Goal: Transaction & Acquisition: Purchase product/service

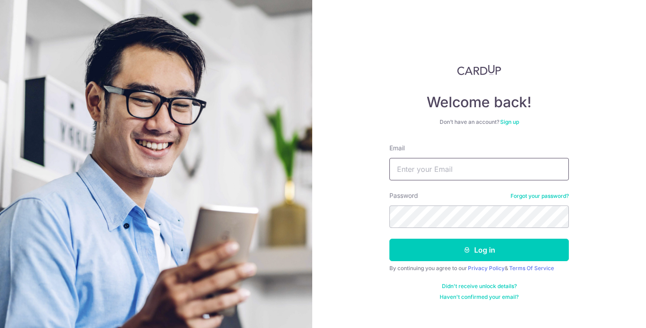
click at [494, 165] on input "Email" at bounding box center [478, 169] width 179 height 22
type input "delphintyy@gmail.com"
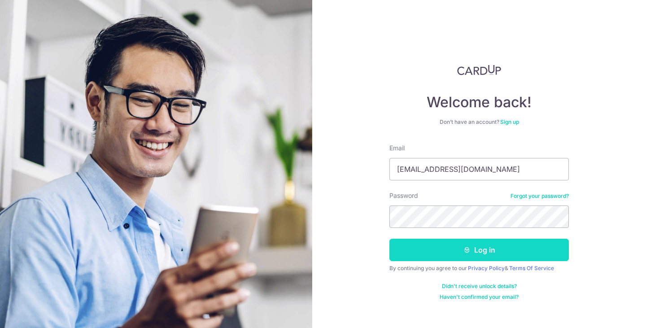
click at [482, 246] on button "Log in" at bounding box center [478, 250] width 179 height 22
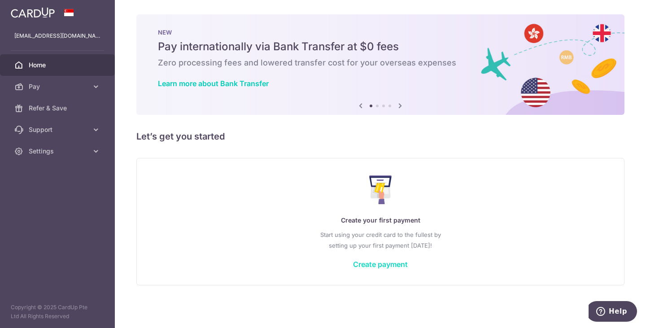
click at [386, 265] on link "Create payment" at bounding box center [380, 264] width 55 height 9
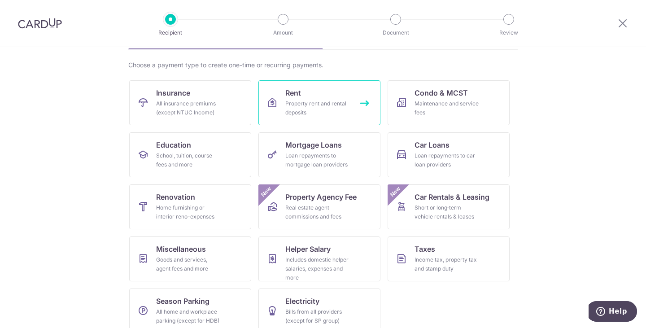
scroll to position [74, 0]
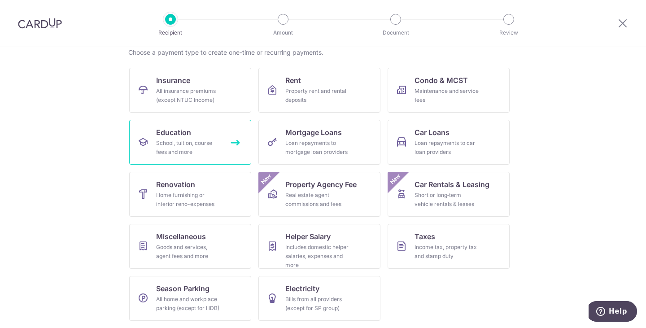
click at [198, 135] on link "Education School, tuition, course fees and more" at bounding box center [190, 142] width 122 height 45
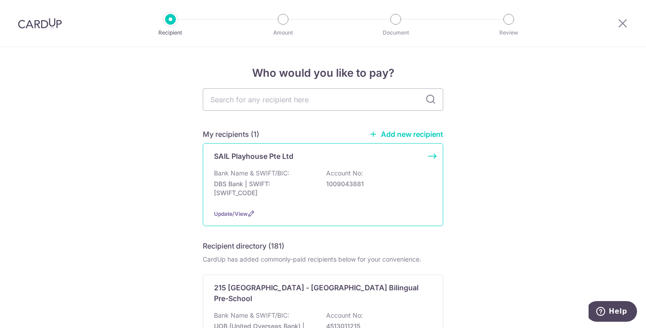
click at [347, 188] on div "Bank Name & SWIFT/BIC: DBS Bank | SWIFT: DBSSSGSGXXX Account No: 1009043881" at bounding box center [323, 185] width 218 height 33
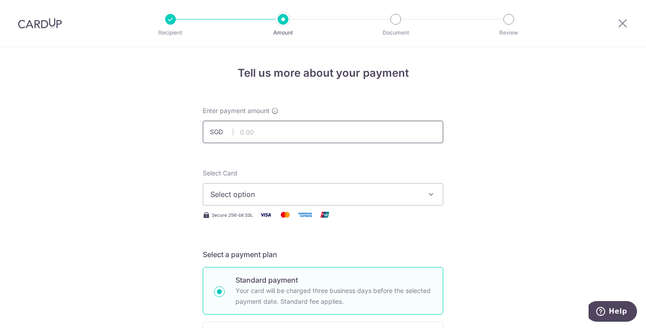
click at [325, 132] on input "text" at bounding box center [323, 132] width 240 height 22
type input "1,498.50"
click at [357, 189] on span "Select option" at bounding box center [314, 194] width 209 height 11
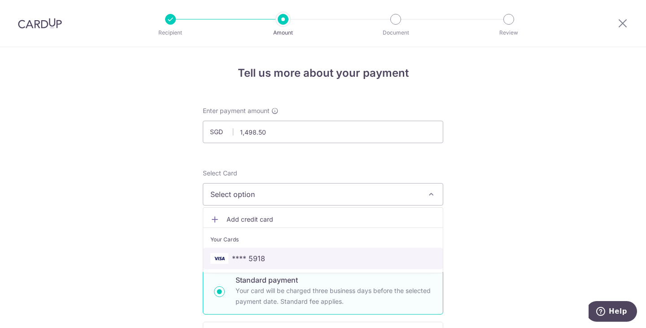
click at [292, 252] on link "**** 5918" at bounding box center [322, 259] width 239 height 22
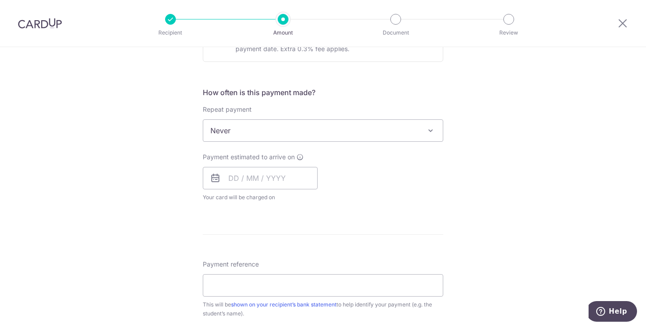
scroll to position [317, 0]
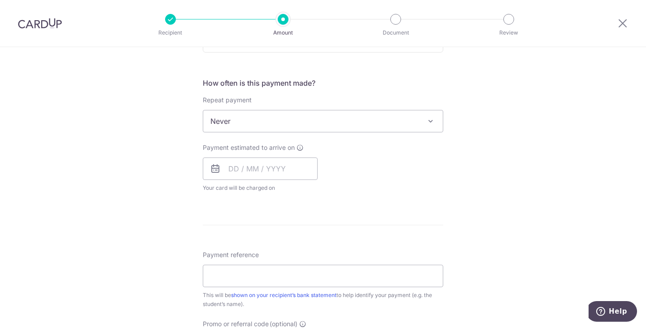
click at [333, 123] on span "Never" at bounding box center [322, 121] width 239 height 22
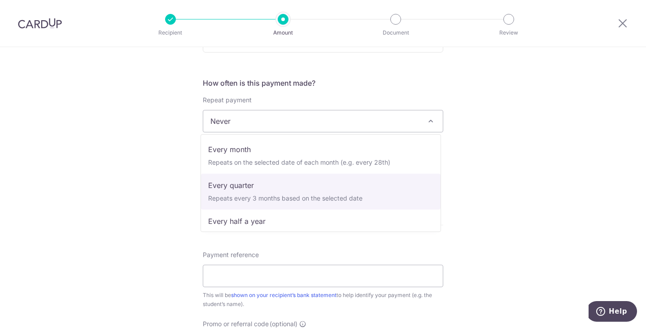
scroll to position [90, 0]
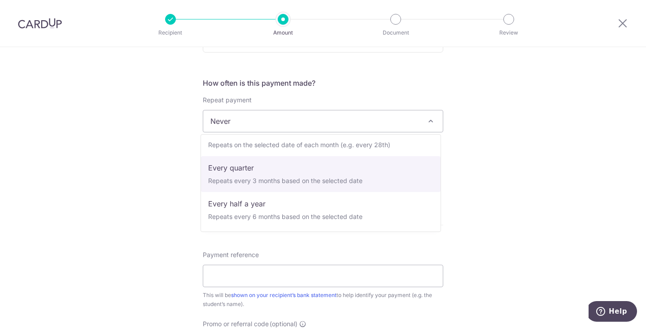
click at [522, 174] on div "Tell us more about your payment Enter payment amount SGD 1,498.50 1498.50 Selec…" at bounding box center [323, 135] width 646 height 811
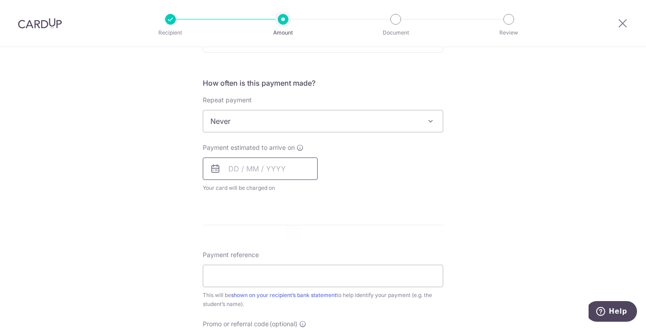
click at [228, 164] on input "text" at bounding box center [260, 168] width 115 height 22
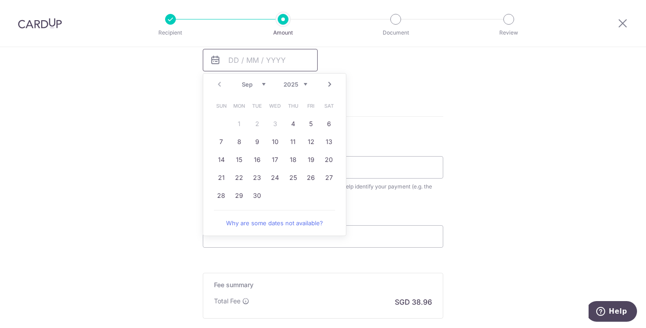
scroll to position [426, 0]
click at [293, 122] on link "4" at bounding box center [293, 123] width 14 height 14
type input "04/09/2025"
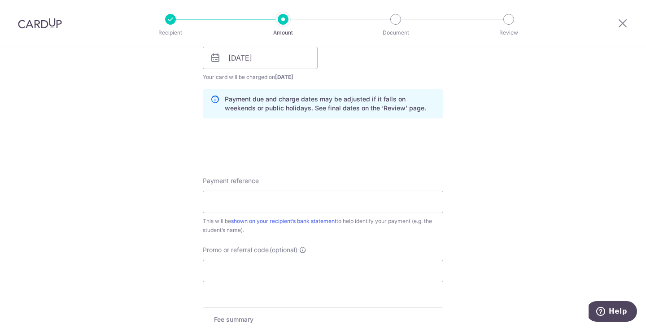
scroll to position [427, 0]
click at [334, 204] on input "Payment reference" at bounding box center [323, 202] width 240 height 22
click at [232, 200] on input "Lewis Aug fees" at bounding box center [323, 202] width 240 height 22
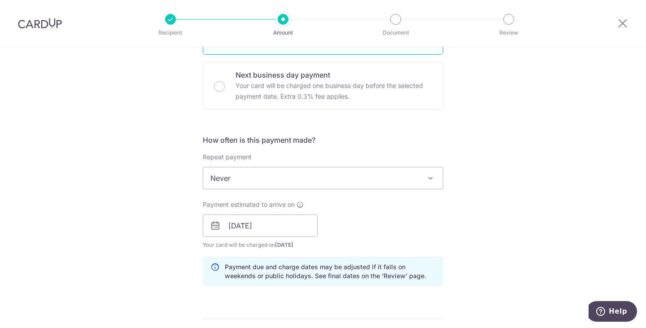
scroll to position [567, 0]
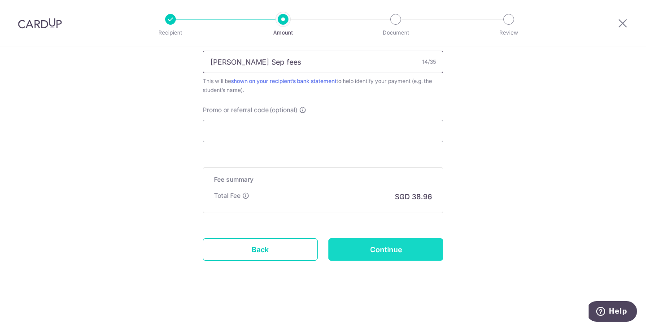
type input "Lewis Sep fees"
click at [394, 254] on input "Continue" at bounding box center [385, 249] width 115 height 22
type input "Create Schedule"
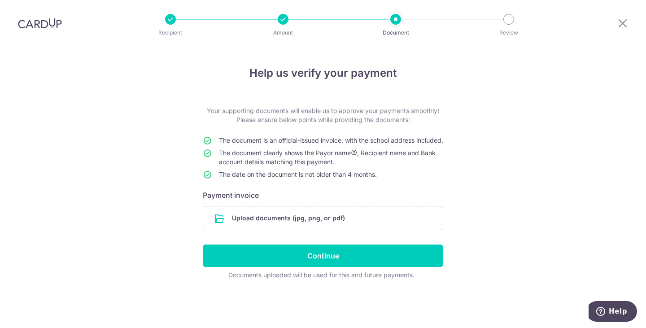
scroll to position [3, 0]
click at [327, 223] on input "file" at bounding box center [322, 217] width 239 height 23
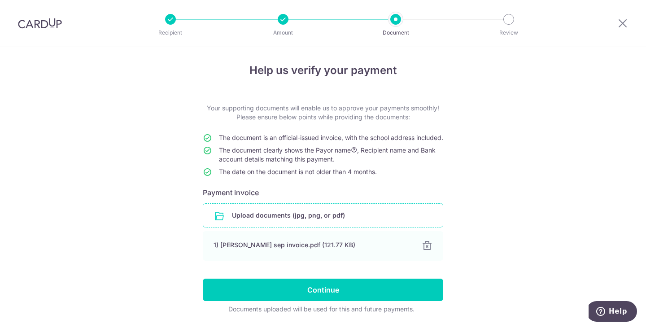
scroll to position [39, 0]
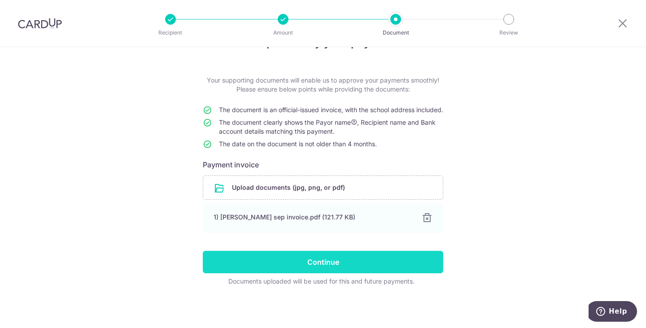
click at [371, 264] on input "Continue" at bounding box center [323, 262] width 240 height 22
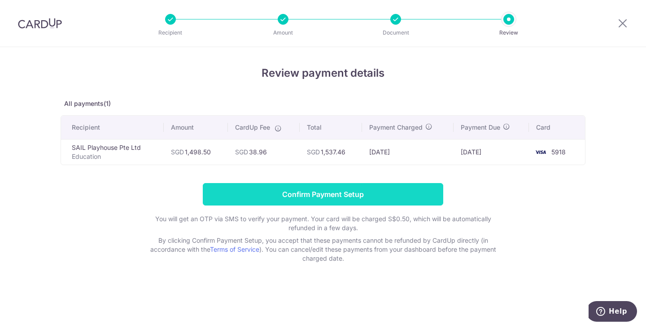
click at [347, 191] on input "Confirm Payment Setup" at bounding box center [323, 194] width 240 height 22
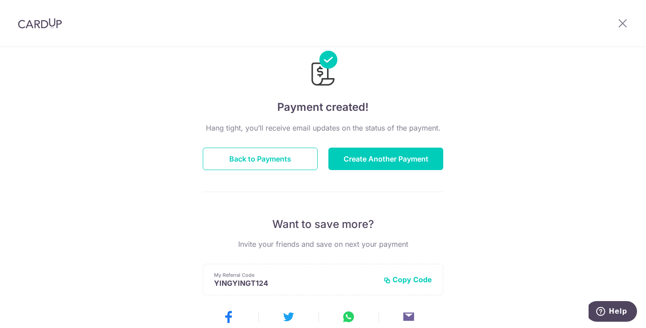
scroll to position [21, 0]
click at [281, 160] on button "Back to Payments" at bounding box center [260, 159] width 115 height 22
